Goal: Task Accomplishment & Management: Use online tool/utility

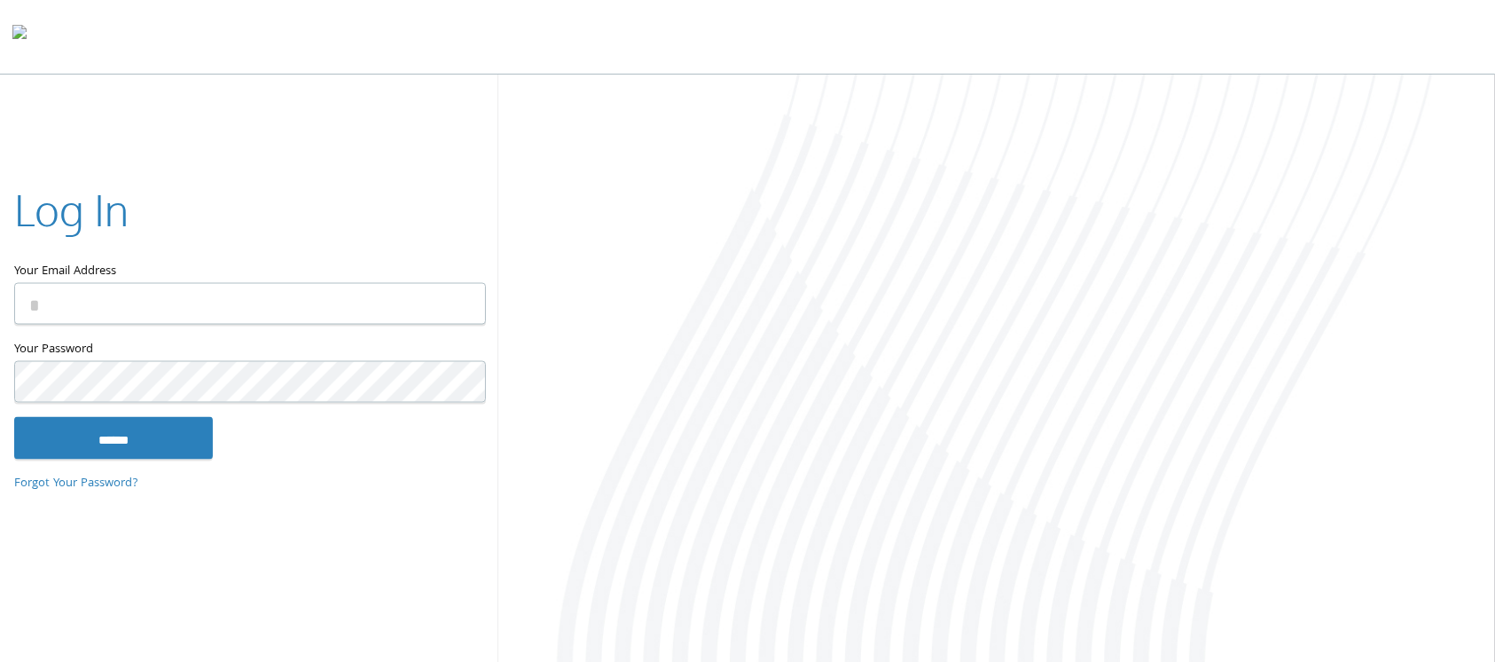
type input "**********"
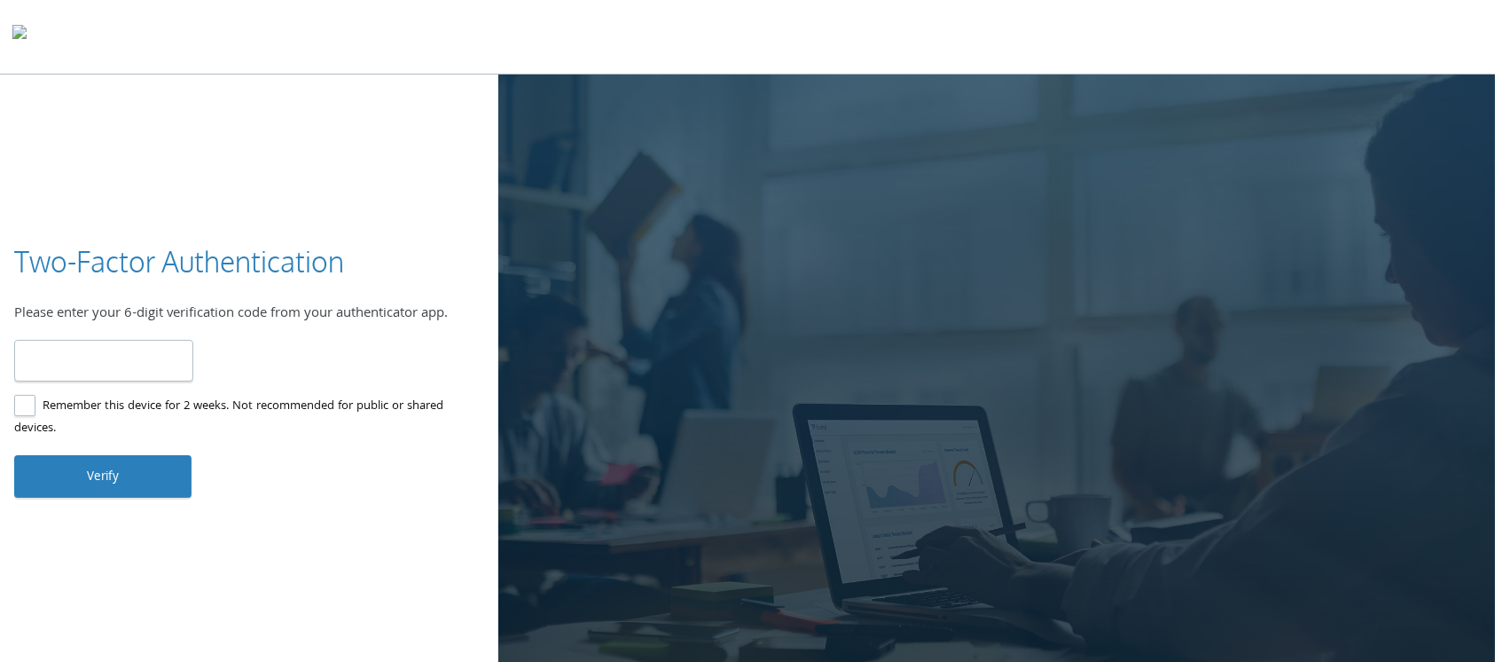
type input "******"
